Goal: Information Seeking & Learning: Find specific fact

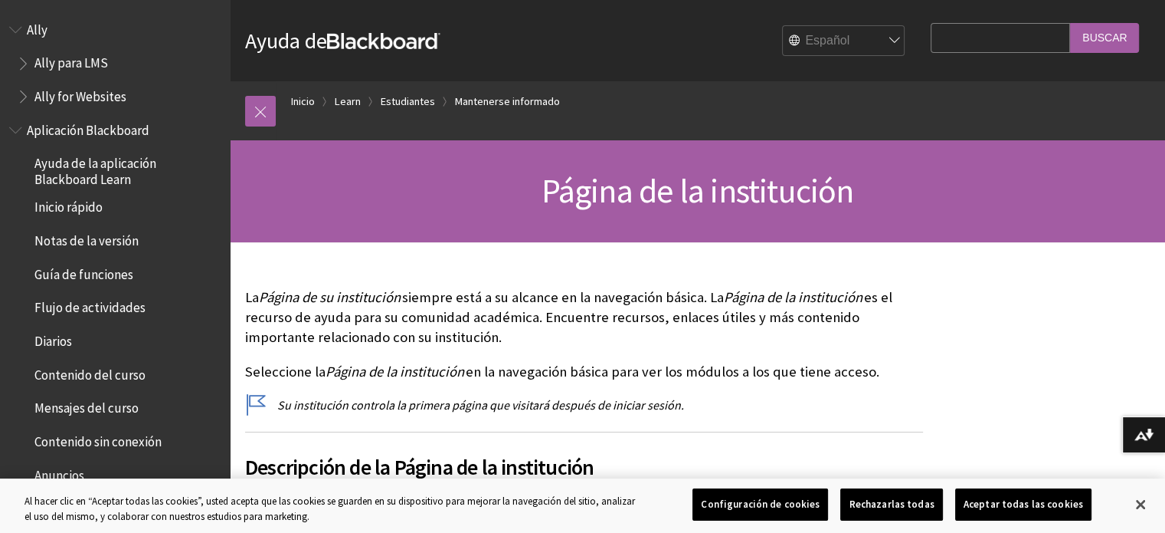
click at [979, 45] on input "Search Query" at bounding box center [1000, 38] width 139 height 30
type input "donde entrar a mi correo uvm"
click at [1070, 23] on input "Buscar" at bounding box center [1104, 38] width 69 height 30
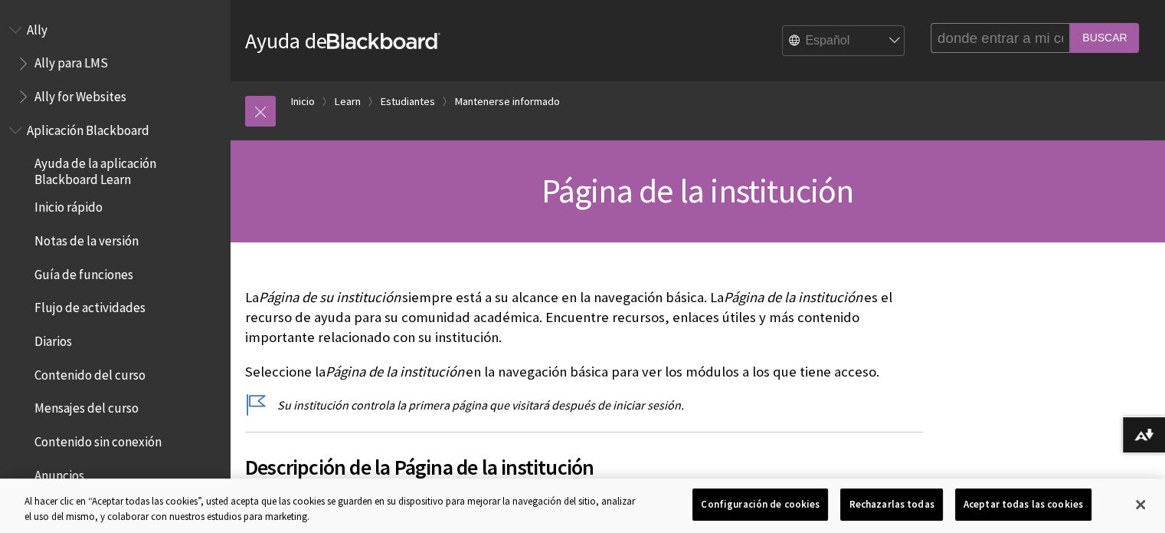
click at [1082, 36] on input "Buscar" at bounding box center [1104, 38] width 69 height 30
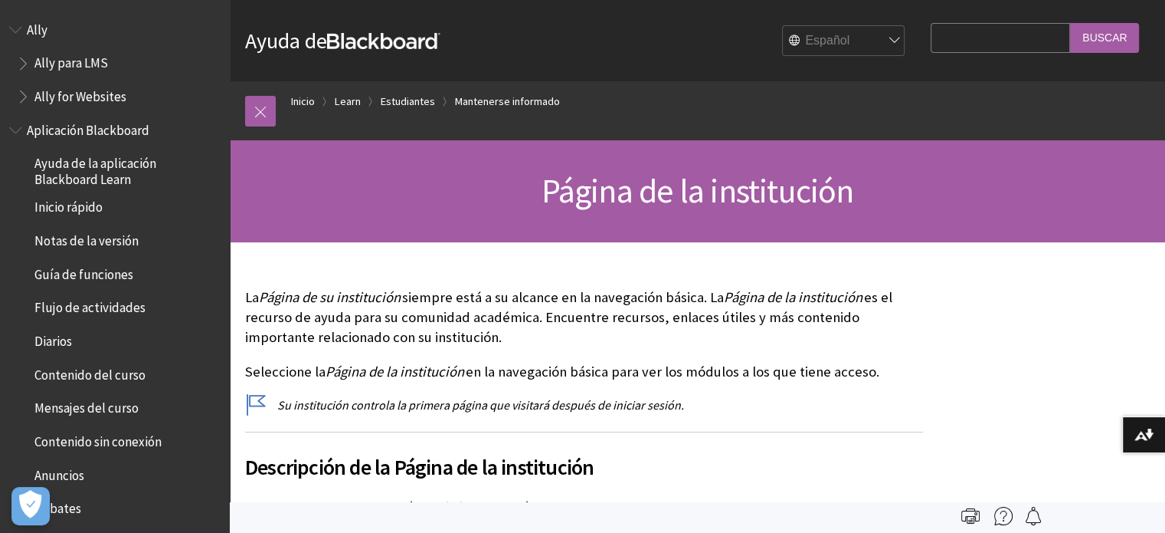
scroll to position [1474, 0]
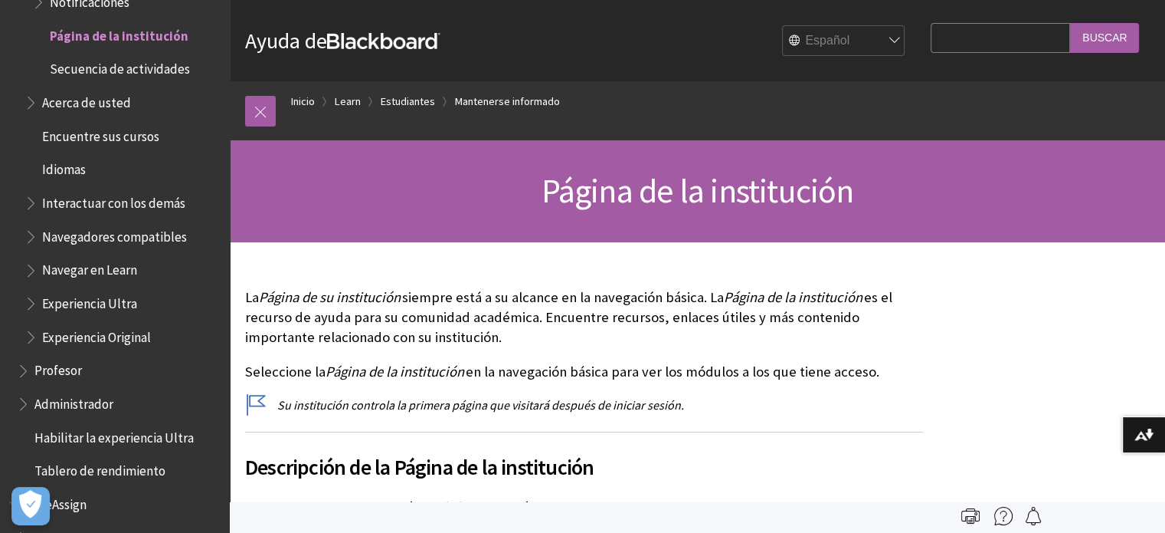
click at [962, 42] on input "Search Query" at bounding box center [1000, 38] width 139 height 30
type input "donde entrar a mi correo uvm"
click at [1107, 40] on input "Buscar" at bounding box center [1104, 38] width 69 height 30
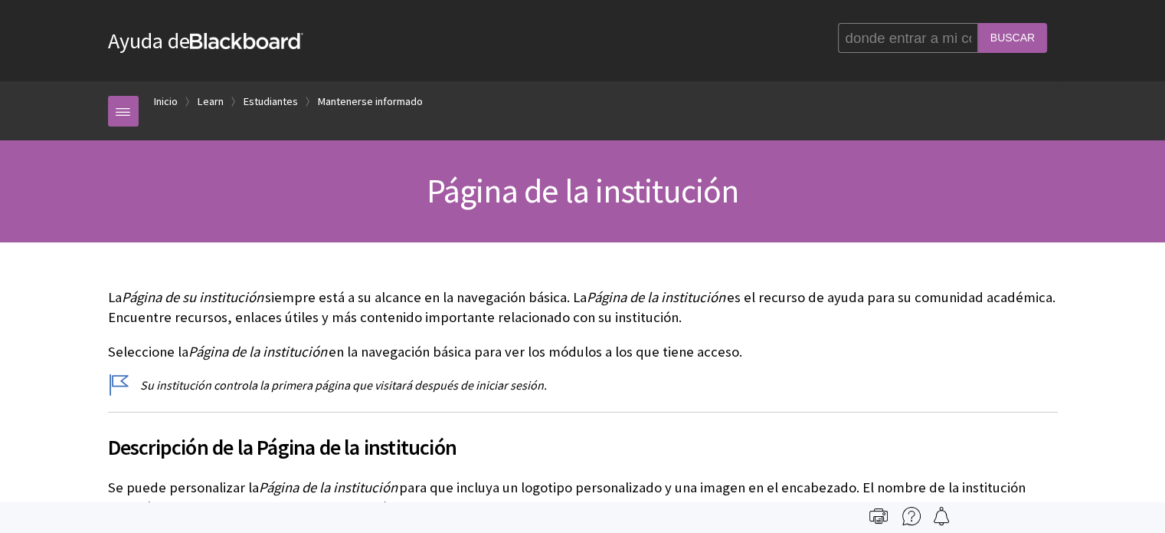
scroll to position [1474, 0]
